Goal: Information Seeking & Learning: Learn about a topic

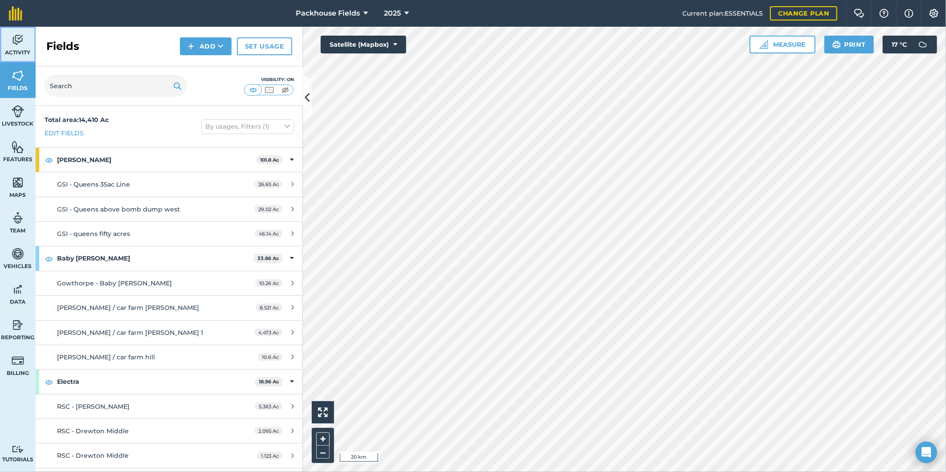
click at [21, 40] on img at bounding box center [18, 39] width 12 height 13
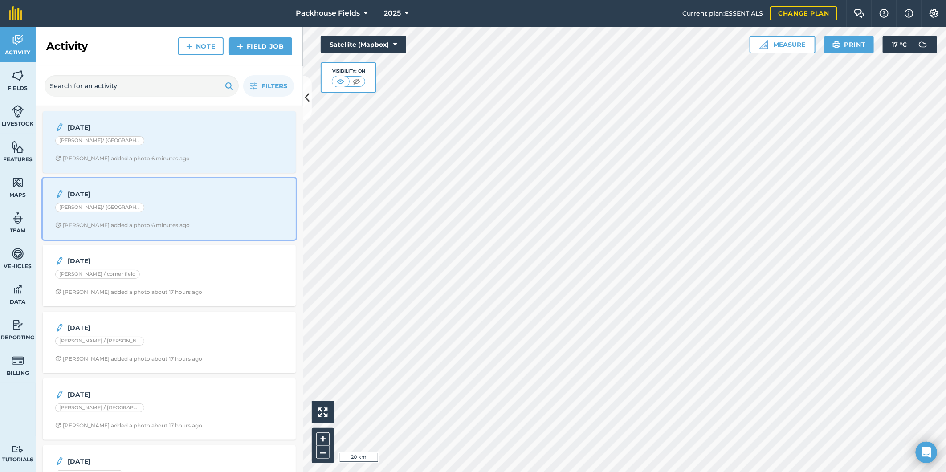
click at [173, 212] on div "[PERSON_NAME]/ [GEOGRAPHIC_DATA]" at bounding box center [169, 209] width 228 height 12
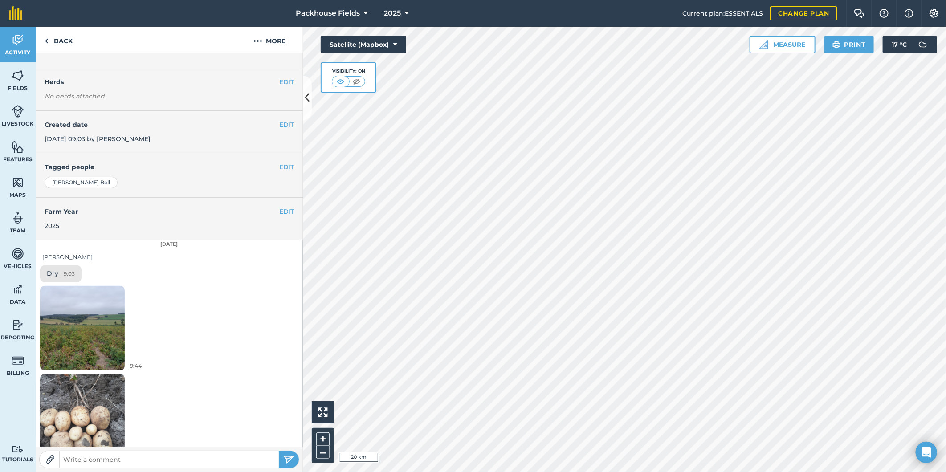
scroll to position [111, 0]
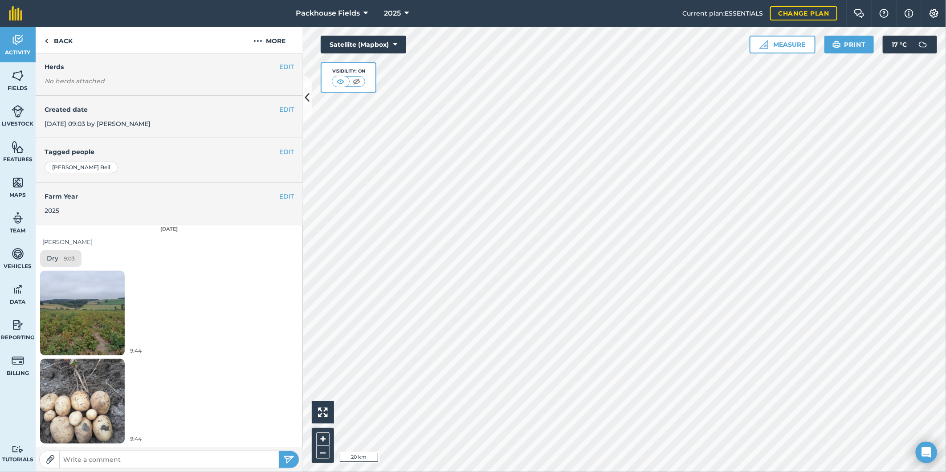
click at [77, 286] on img at bounding box center [82, 312] width 85 height 113
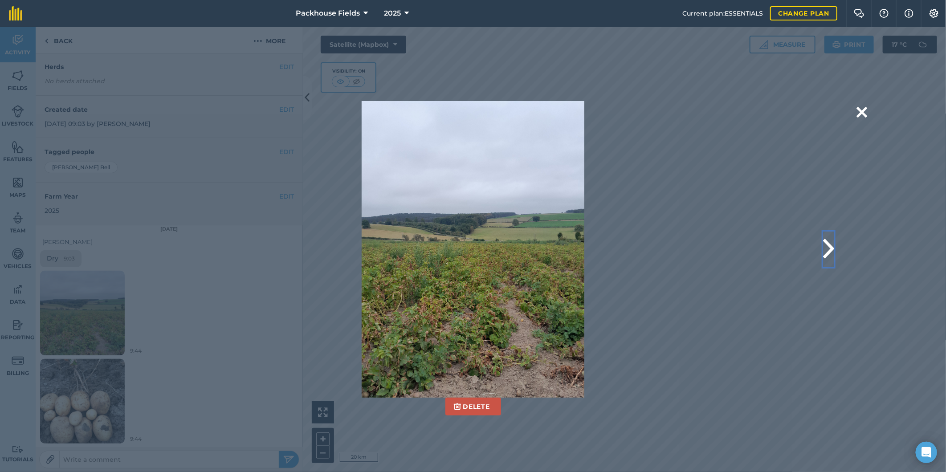
click at [826, 247] on button at bounding box center [828, 249] width 11 height 36
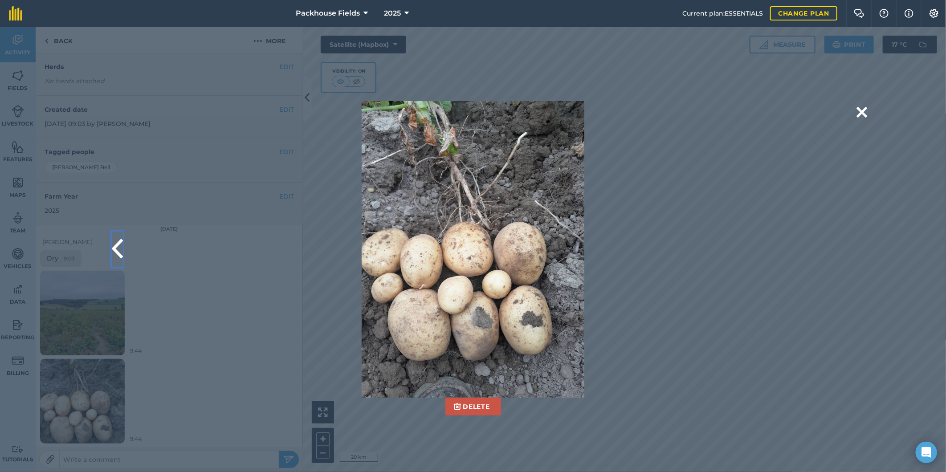
click at [119, 245] on button at bounding box center [117, 249] width 11 height 36
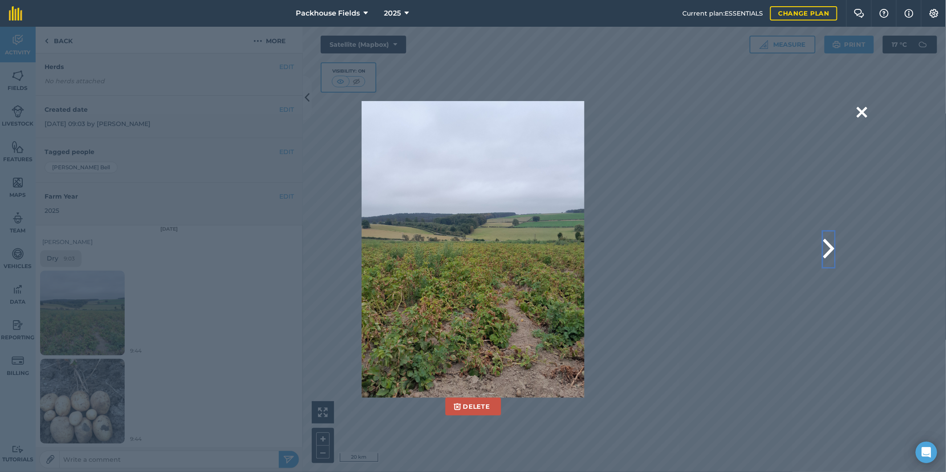
click at [832, 250] on button at bounding box center [828, 249] width 11 height 36
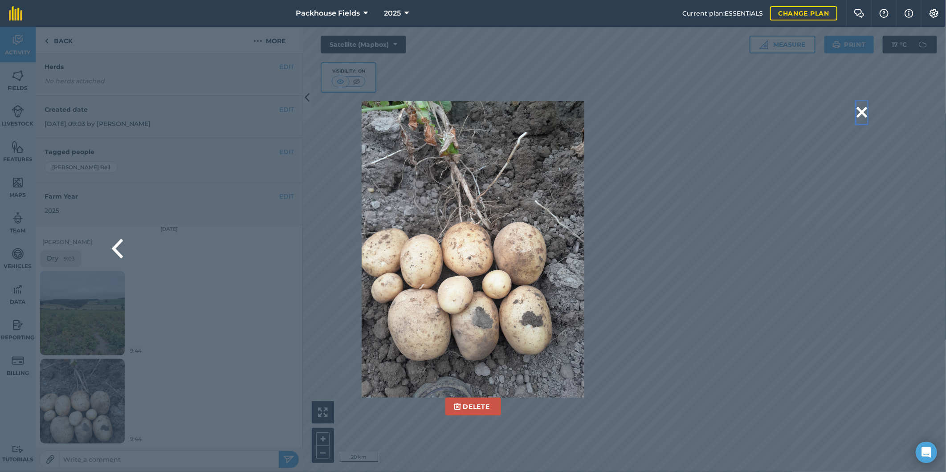
click at [862, 109] on button at bounding box center [861, 112] width 11 height 23
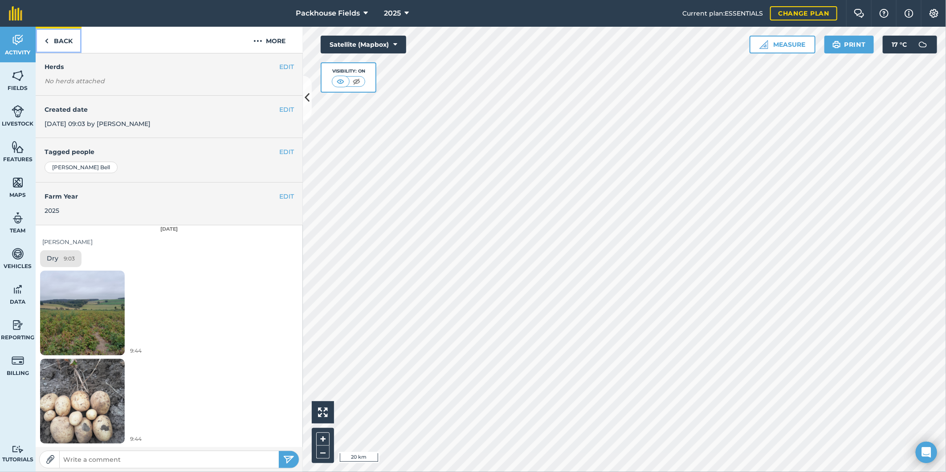
click at [69, 42] on link "Back" at bounding box center [59, 40] width 46 height 26
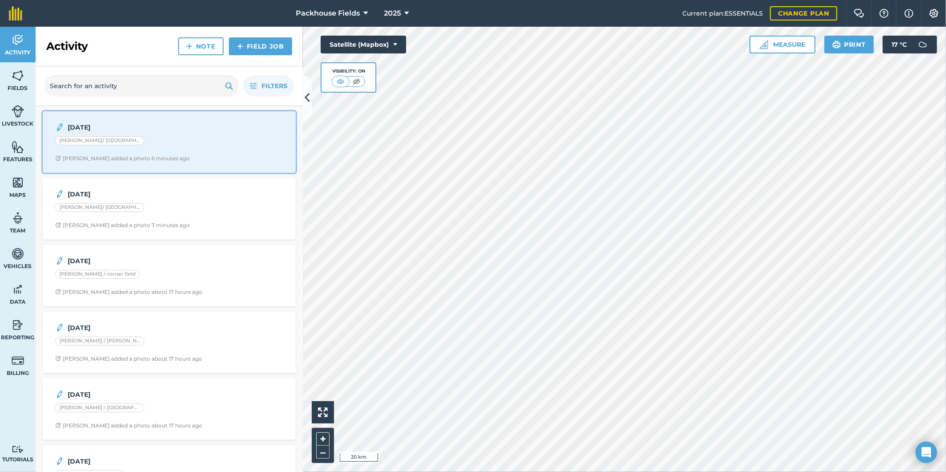
click at [138, 143] on div "[PERSON_NAME]/ [GEOGRAPHIC_DATA]" at bounding box center [169, 142] width 228 height 12
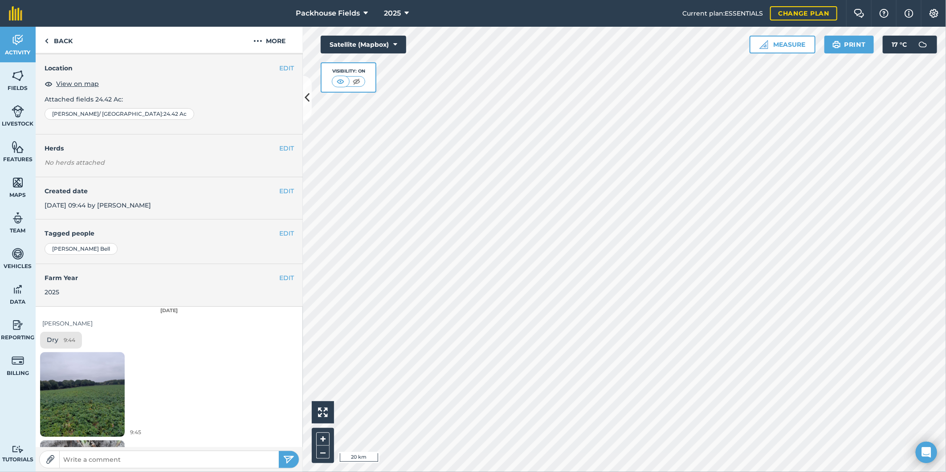
scroll to position [111, 0]
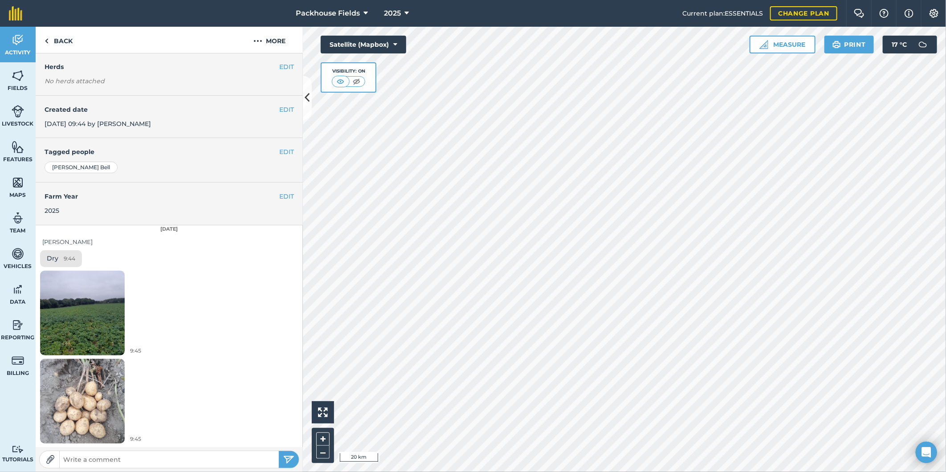
click at [77, 310] on img at bounding box center [82, 312] width 85 height 113
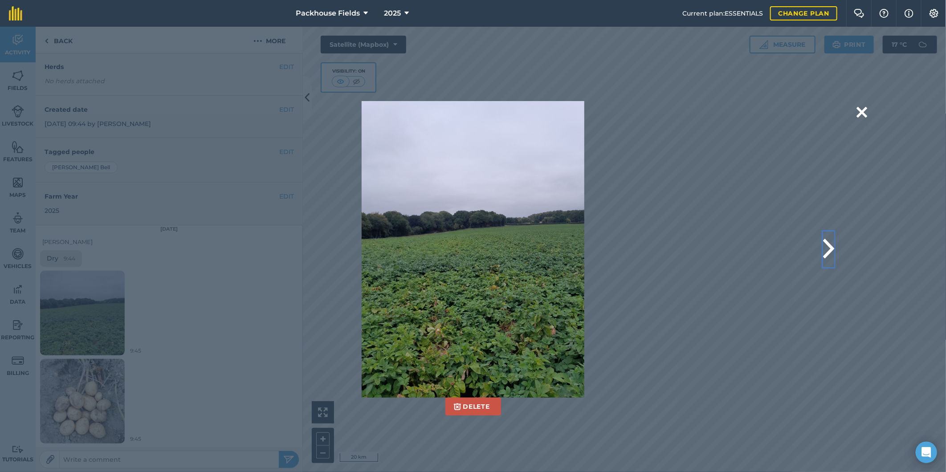
click at [830, 246] on button at bounding box center [828, 249] width 11 height 36
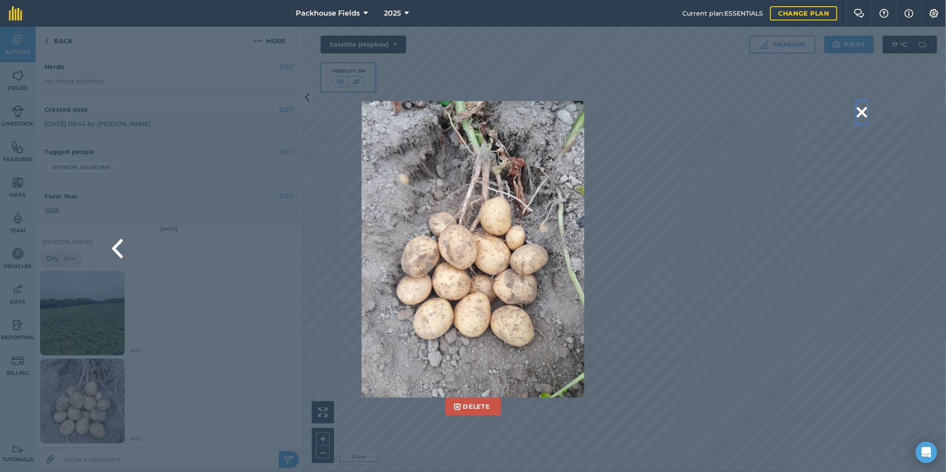
click at [859, 110] on button at bounding box center [861, 112] width 11 height 23
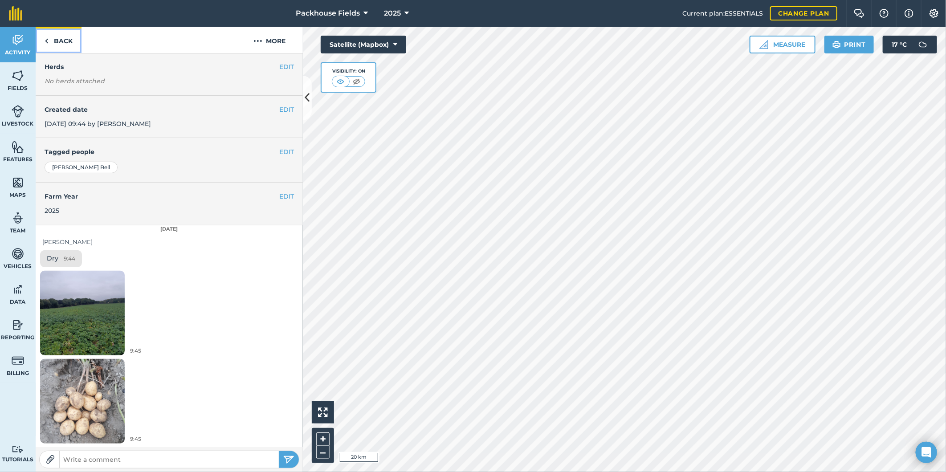
click at [68, 42] on link "Back" at bounding box center [59, 40] width 46 height 26
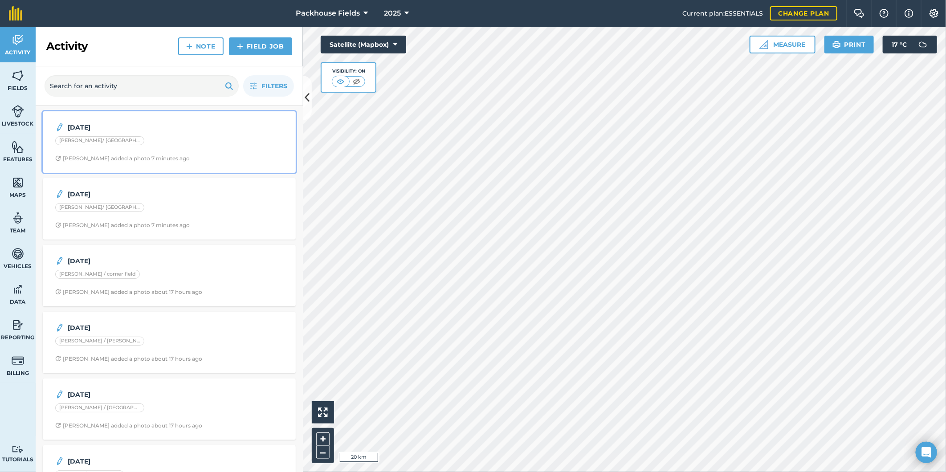
click at [161, 136] on div "[PERSON_NAME]/ [GEOGRAPHIC_DATA]" at bounding box center [169, 142] width 228 height 12
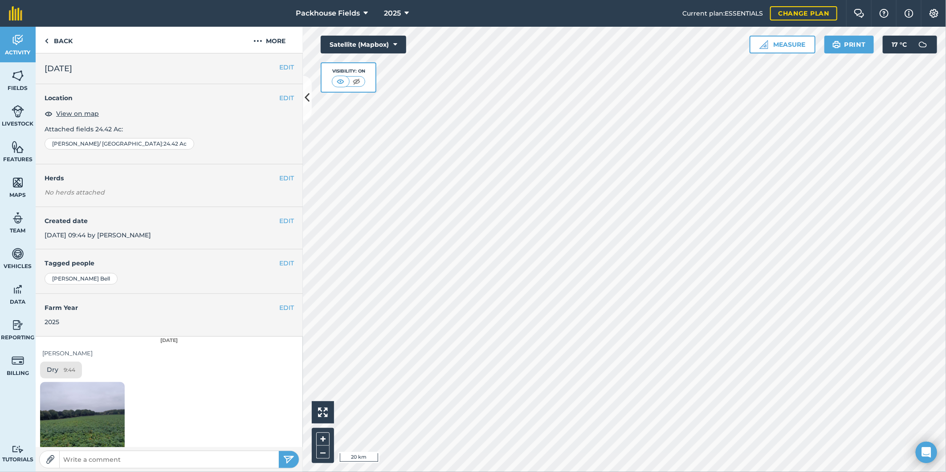
scroll to position [111, 0]
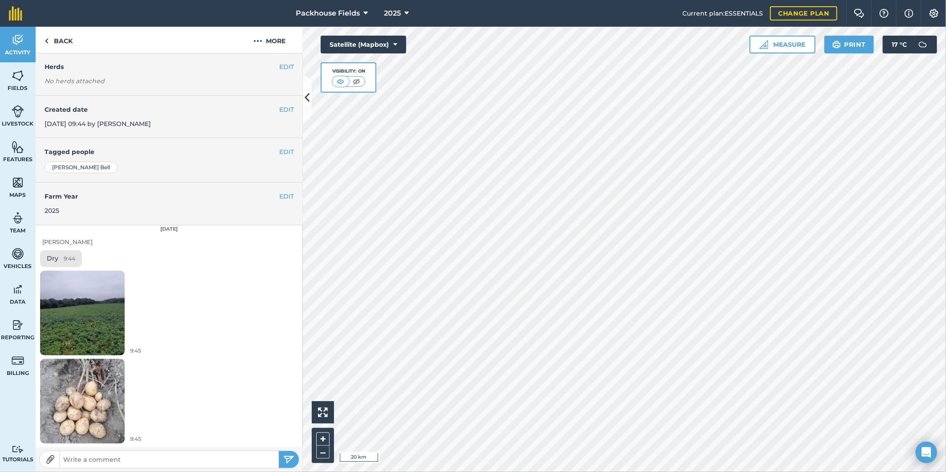
click at [88, 383] on img at bounding box center [82, 401] width 85 height 113
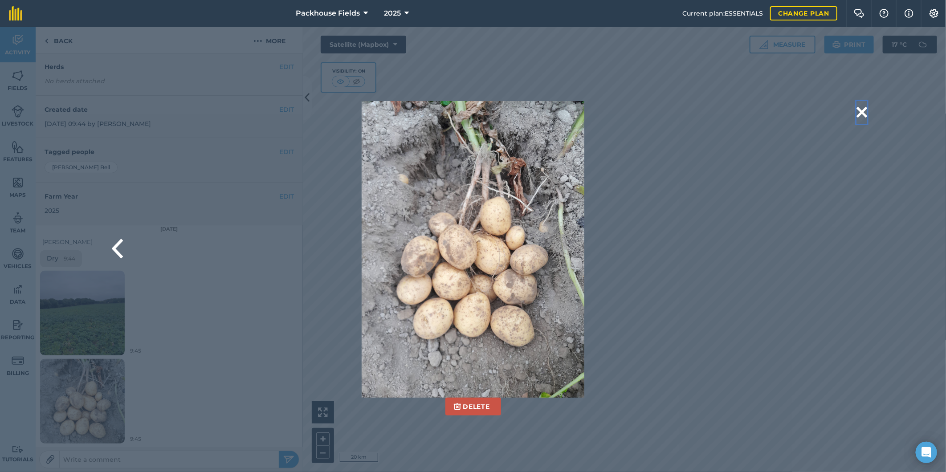
click at [865, 110] on button at bounding box center [861, 112] width 11 height 23
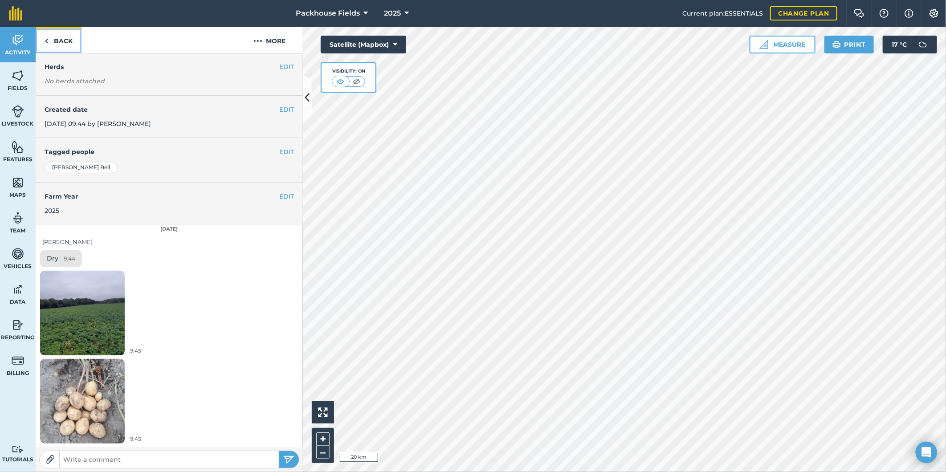
click at [60, 36] on link "Back" at bounding box center [59, 40] width 46 height 26
